Goal: Information Seeking & Learning: Learn about a topic

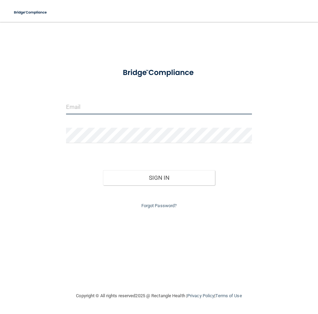
click at [86, 106] on input "email" at bounding box center [159, 106] width 186 height 15
type input "[EMAIL_ADDRESS][DOMAIN_NAME]"
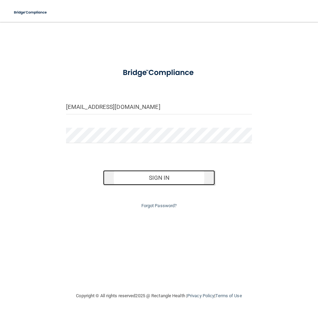
click at [154, 180] on button "Sign In" at bounding box center [159, 177] width 112 height 15
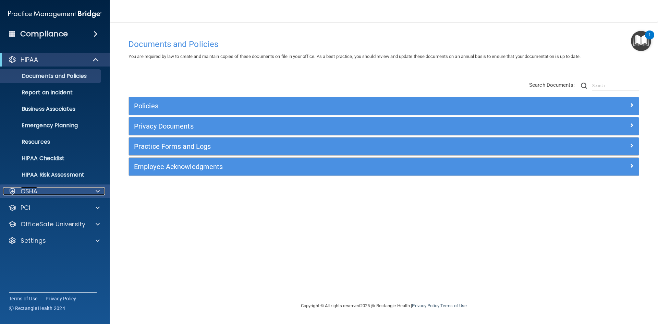
click at [100, 191] on div at bounding box center [96, 191] width 17 height 8
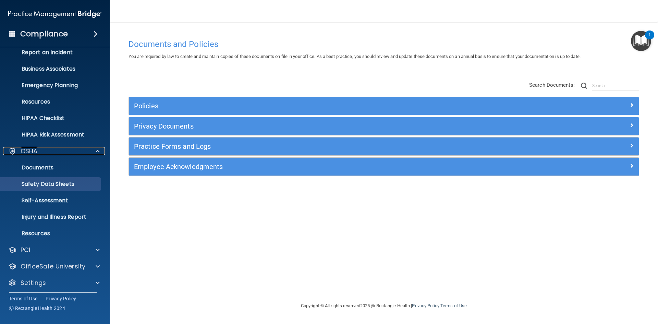
scroll to position [43, 0]
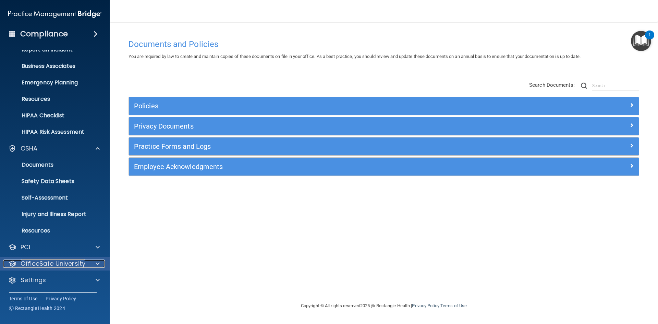
click at [93, 262] on div at bounding box center [96, 263] width 17 height 8
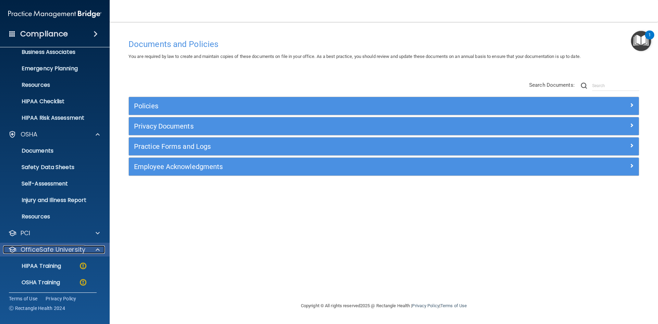
scroll to position [92, 0]
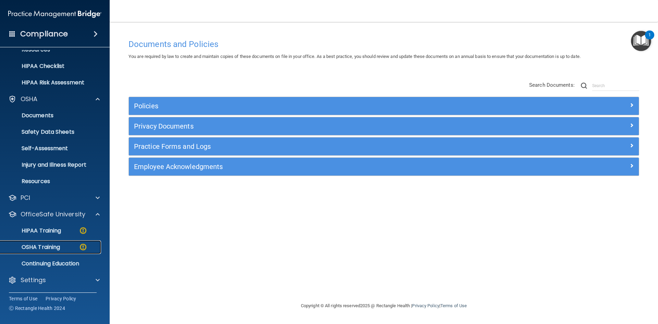
click at [46, 245] on p "OSHA Training" at bounding box center [32, 247] width 56 height 7
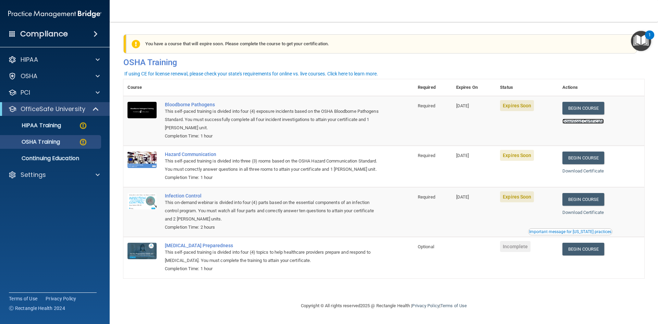
click at [318, 121] on link "Download Certificate" at bounding box center [582, 121] width 41 height 5
click at [318, 172] on link "Download Certificate" at bounding box center [582, 170] width 41 height 5
click at [318, 215] on td "Begin Course Download Certificate Important message for California practices" at bounding box center [601, 212] width 86 height 50
click at [318, 206] on link "Begin Course" at bounding box center [583, 199] width 42 height 13
click at [318, 215] on link "Download Certificate" at bounding box center [582, 212] width 41 height 5
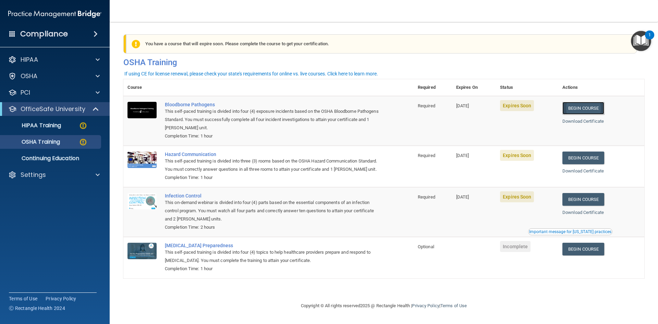
click at [318, 108] on link "Begin Course" at bounding box center [583, 108] width 42 height 13
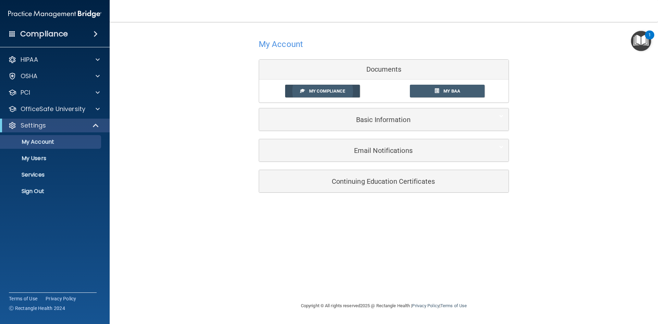
click at [332, 94] on span "My Compliance" at bounding box center [327, 90] width 36 height 5
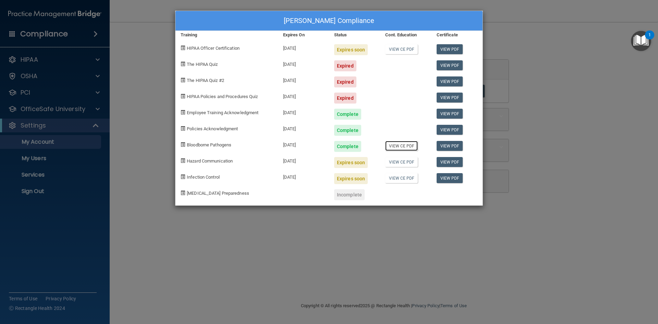
click at [406, 146] on link "View CE PDF" at bounding box center [401, 146] width 33 height 10
click at [453, 147] on link "View PDF" at bounding box center [450, 146] width 26 height 10
click at [451, 113] on link "View PDF" at bounding box center [450, 114] width 26 height 10
click at [448, 98] on link "View PDF" at bounding box center [450, 98] width 26 height 10
click at [455, 131] on link "View PDF" at bounding box center [450, 130] width 26 height 10
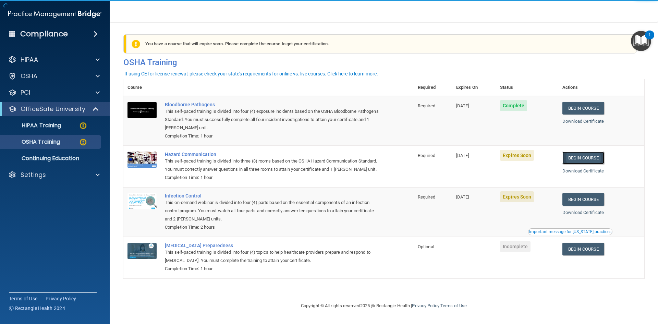
click at [583, 158] on link "Begin Course" at bounding box center [583, 158] width 42 height 13
